Goal: Task Accomplishment & Management: Use online tool/utility

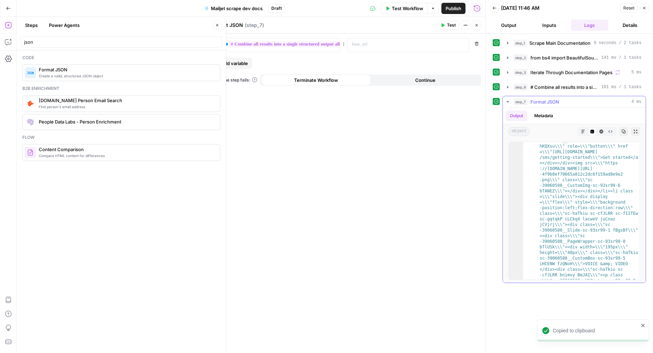
scroll to position [362, 0]
click at [624, 129] on icon "button" at bounding box center [624, 131] width 4 height 4
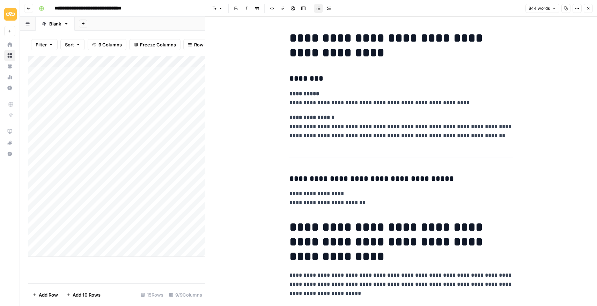
click at [589, 7] on icon "button" at bounding box center [589, 8] width 4 height 4
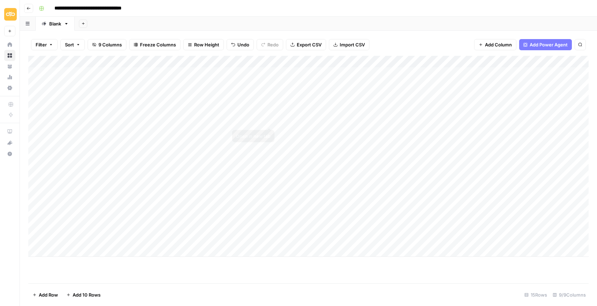
click at [296, 118] on div "Add Column" at bounding box center [308, 156] width 561 height 201
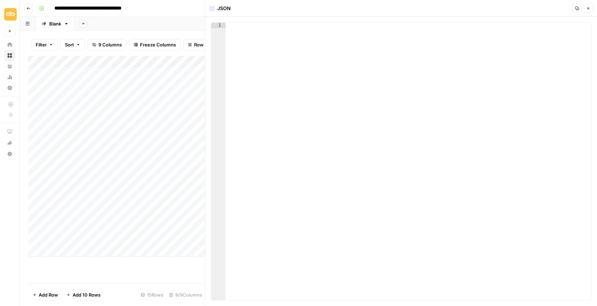
click at [276, 93] on div at bounding box center [409, 167] width 366 height 289
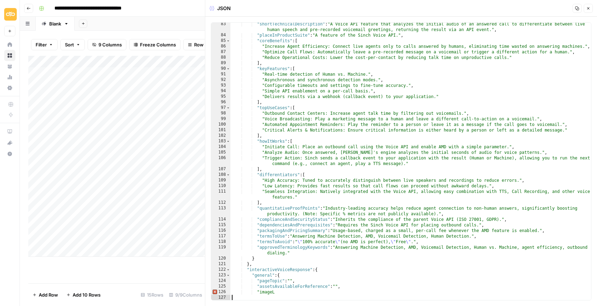
click at [590, 9] on icon "button" at bounding box center [589, 8] width 4 height 4
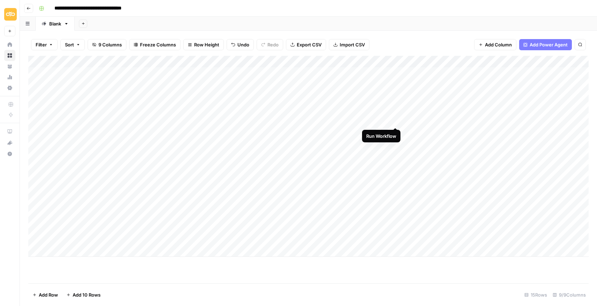
click at [397, 121] on div "Add Column" at bounding box center [308, 156] width 561 height 201
click at [386, 119] on div "Add Column" at bounding box center [308, 156] width 561 height 201
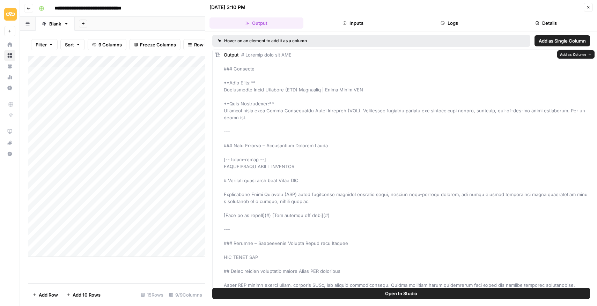
click at [494, 295] on button "Open In Studio" at bounding box center [401, 293] width 378 height 11
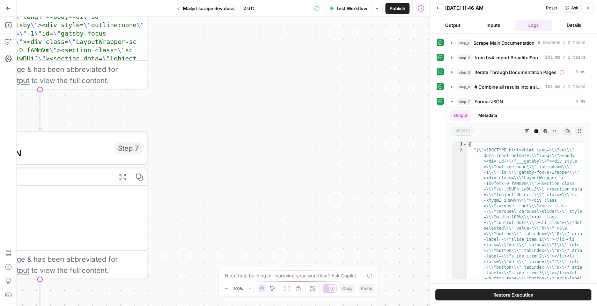
drag, startPoint x: 182, startPoint y: 144, endPoint x: 417, endPoint y: 147, distance: 235.5
click at [417, 147] on div "Workflow Set Inputs Inputs Web Page Scrape Scrape Main Documentation Step 1 Out…" at bounding box center [223, 162] width 413 height 290
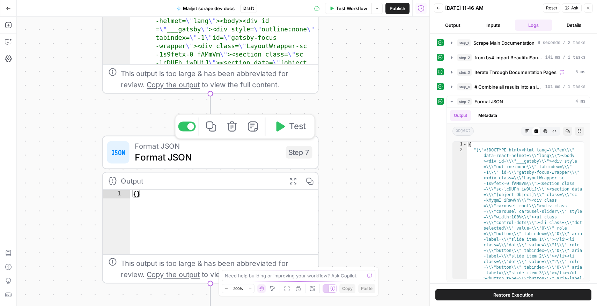
click at [182, 127] on div at bounding box center [186, 127] width 17 height 10
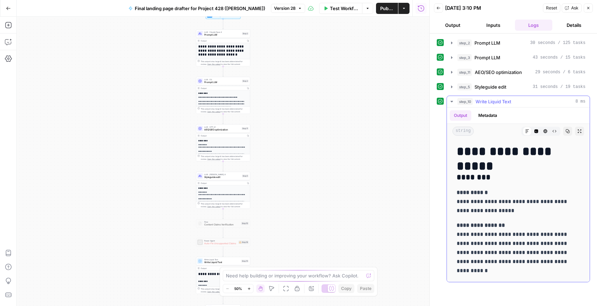
click at [570, 131] on span "Copy" at bounding box center [570, 131] width 0 height 0
